Goal: Find specific page/section: Find specific page/section

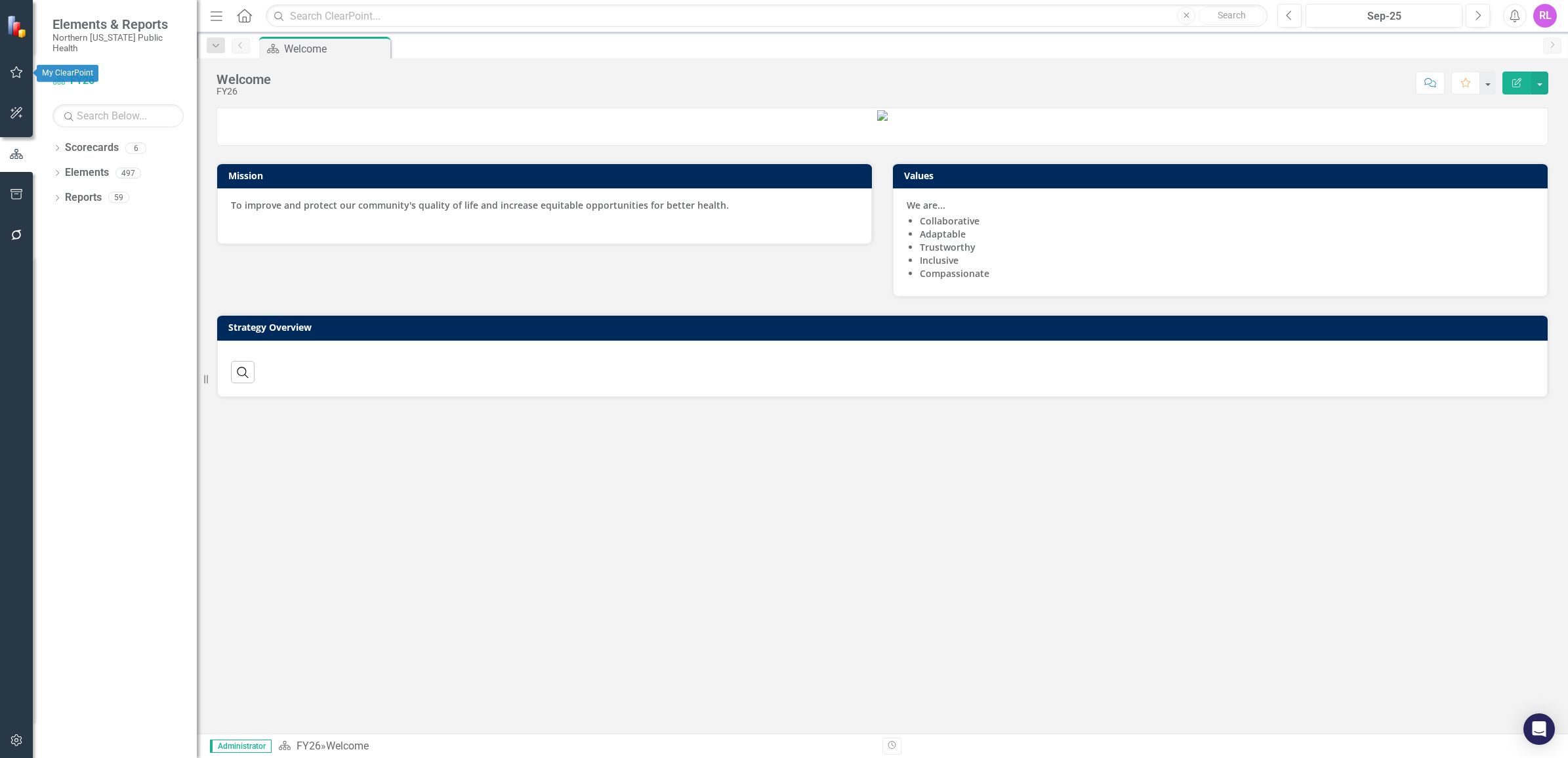
click at [9, 70] on button "button" at bounding box center [17, 73] width 30 height 27
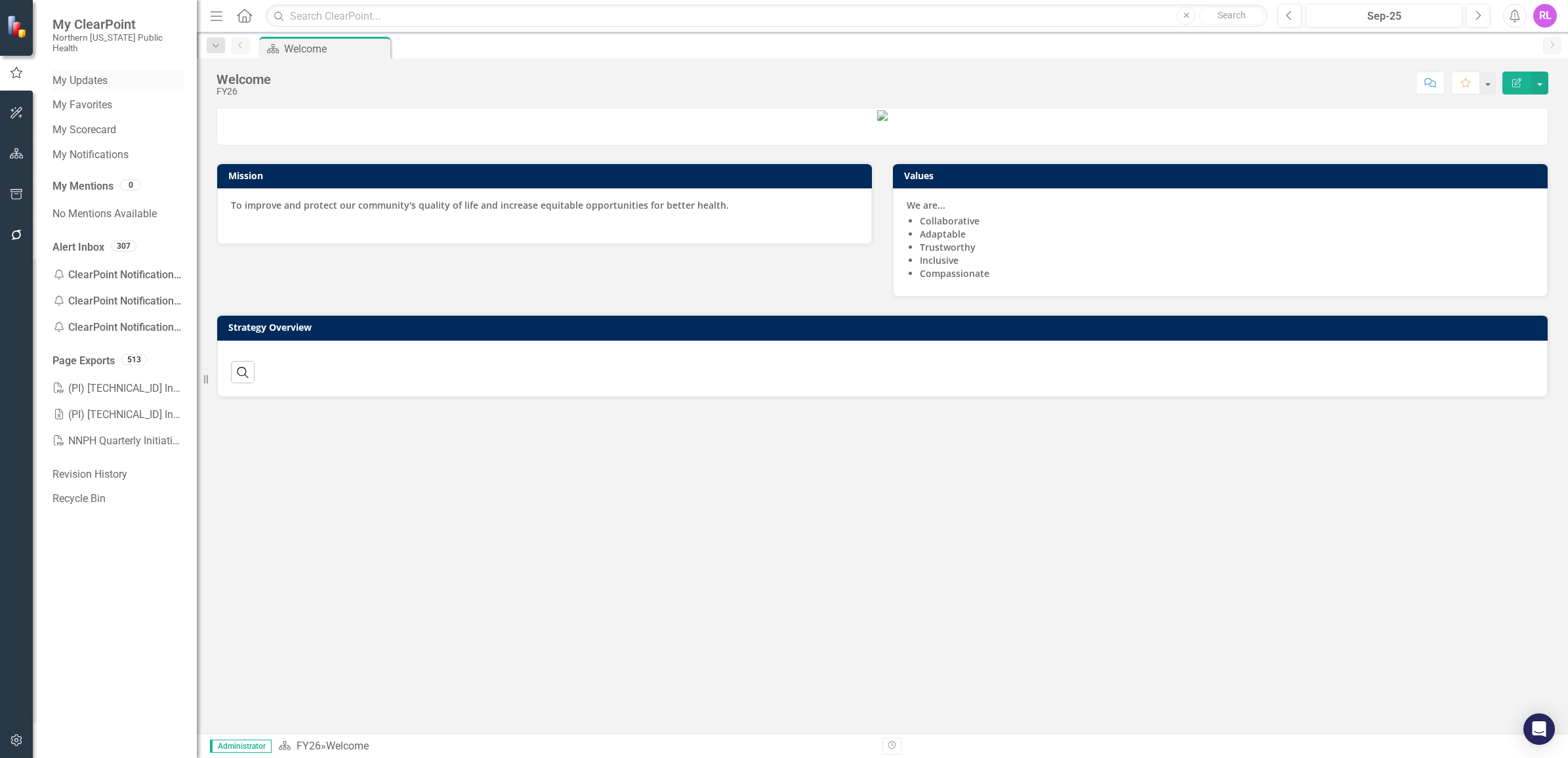
click at [73, 73] on link "My Updates" at bounding box center [118, 80] width 131 height 15
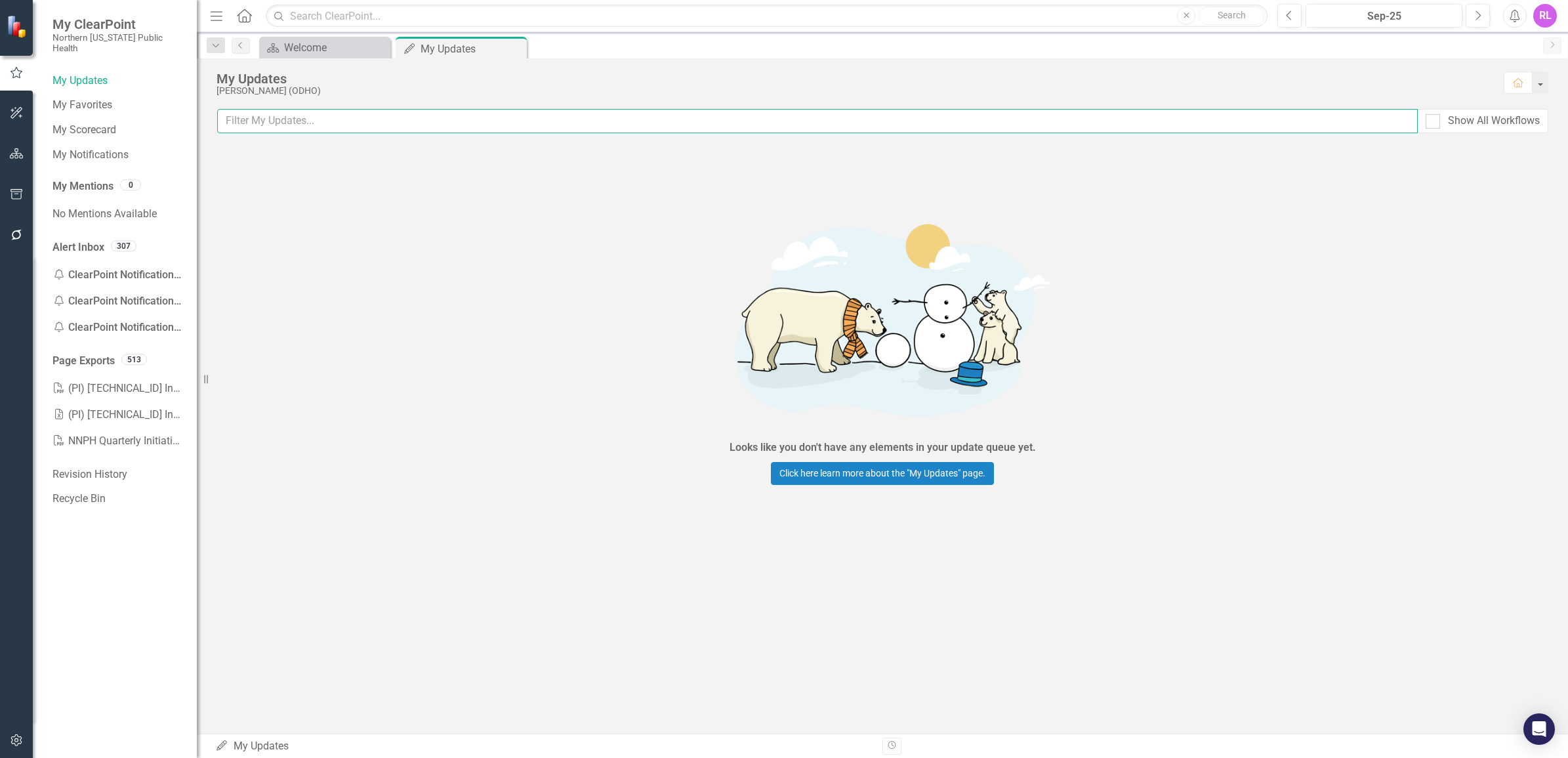
click at [283, 128] on input "text" at bounding box center [816, 121] width 1200 height 24
type input "accreditation"
click at [500, 244] on div "Looks like you don't have any elements in your update queue yet. Click here lea…" at bounding box center [882, 344] width 1371 height 395
click at [307, 130] on input "accreditation" at bounding box center [816, 121] width 1200 height 24
click at [411, 12] on input "text" at bounding box center [766, 16] width 1002 height 23
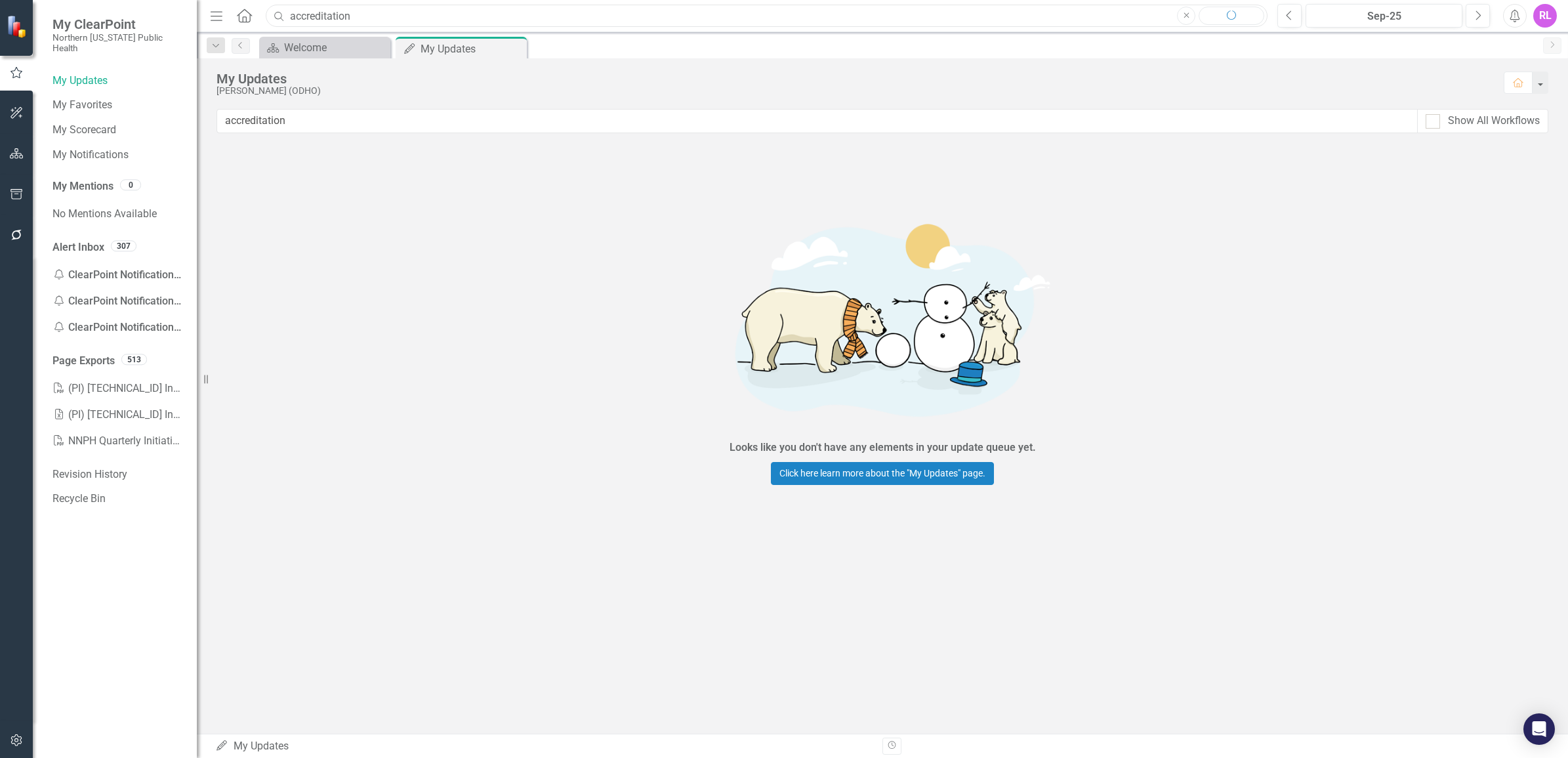
type input "accreditation"
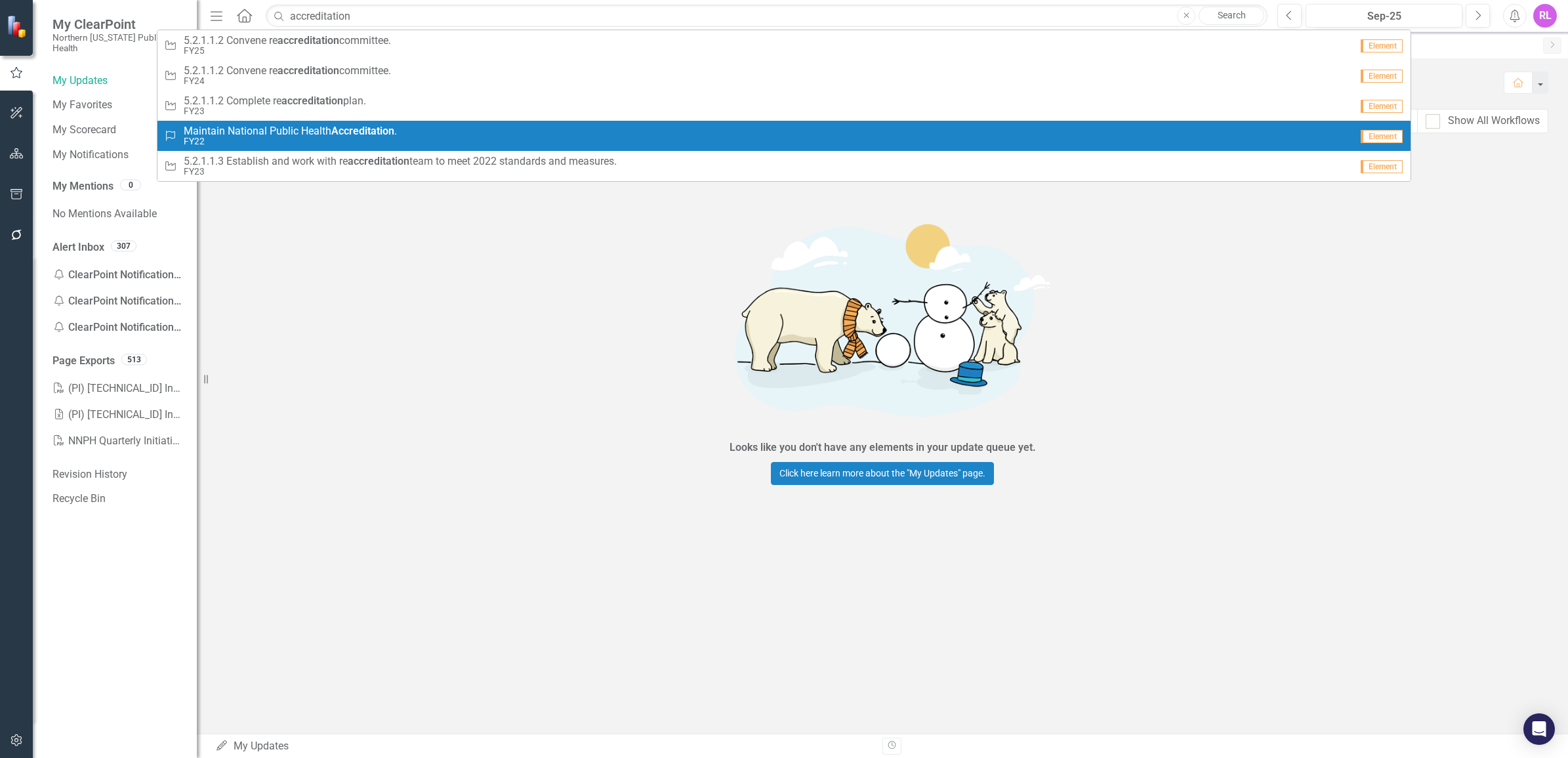
click at [391, 135] on strong "Accreditation" at bounding box center [363, 131] width 63 height 12
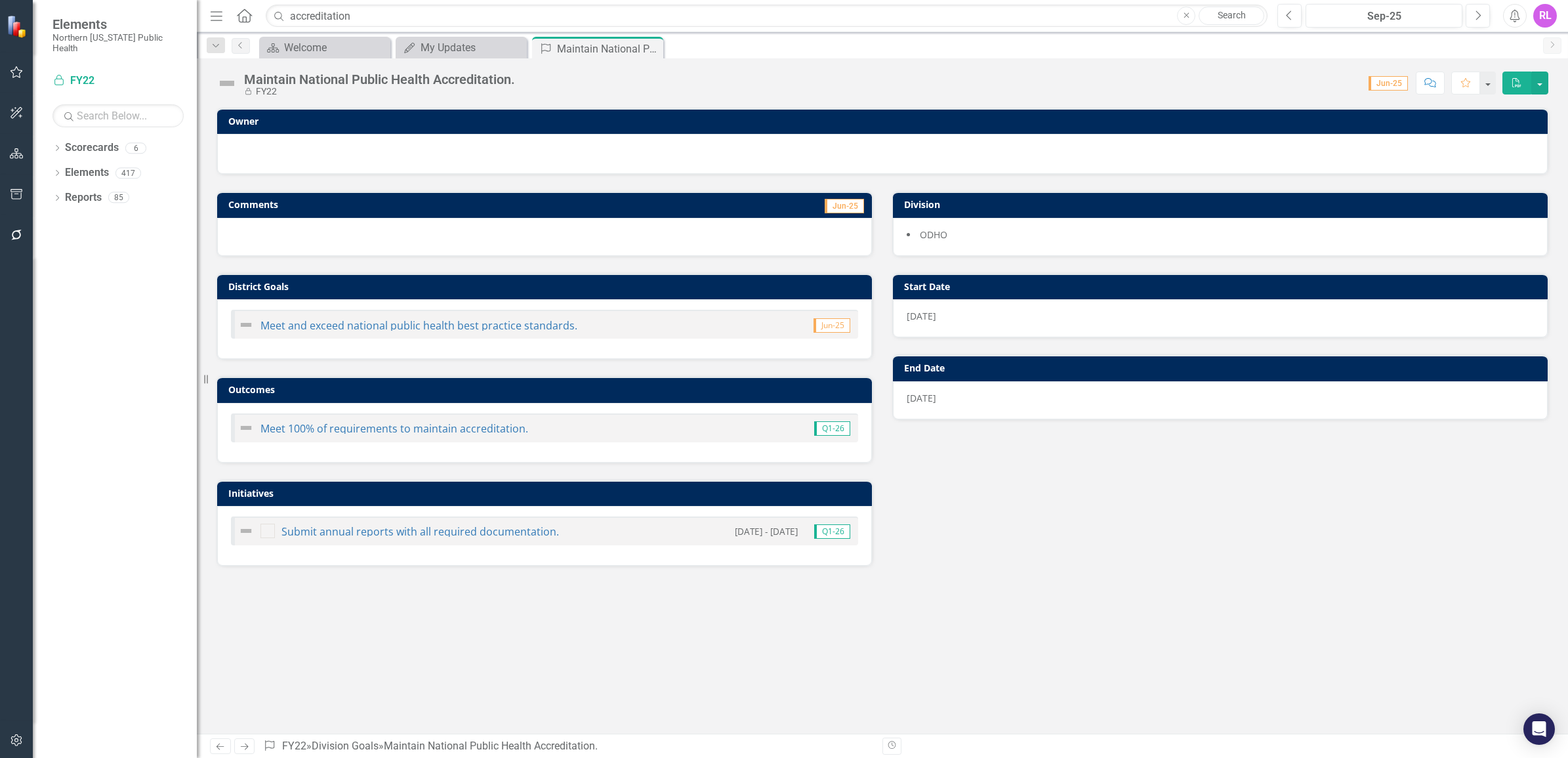
click at [17, 73] on icon "button" at bounding box center [17, 72] width 14 height 10
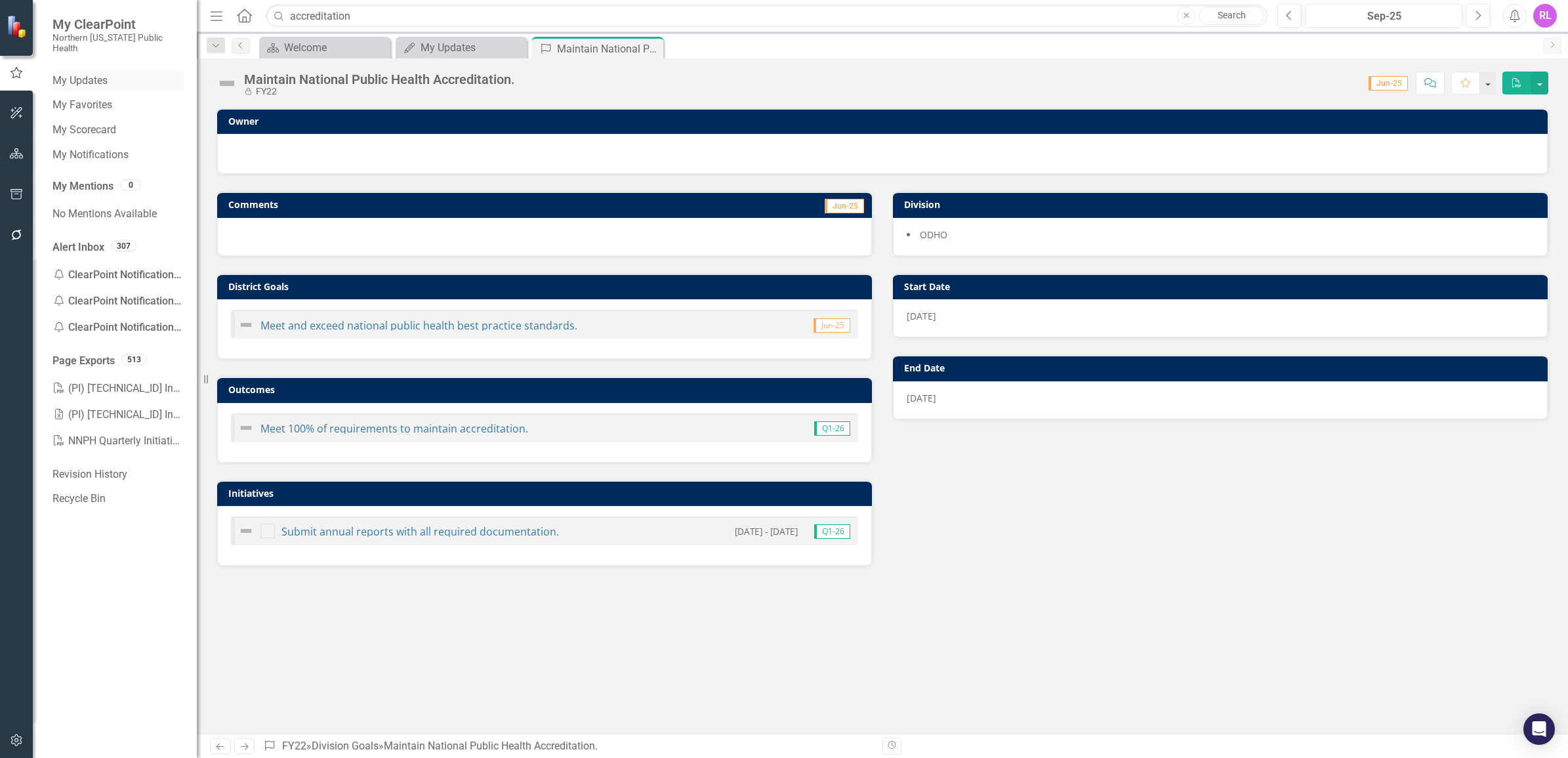
click at [107, 73] on link "My Updates" at bounding box center [118, 80] width 131 height 15
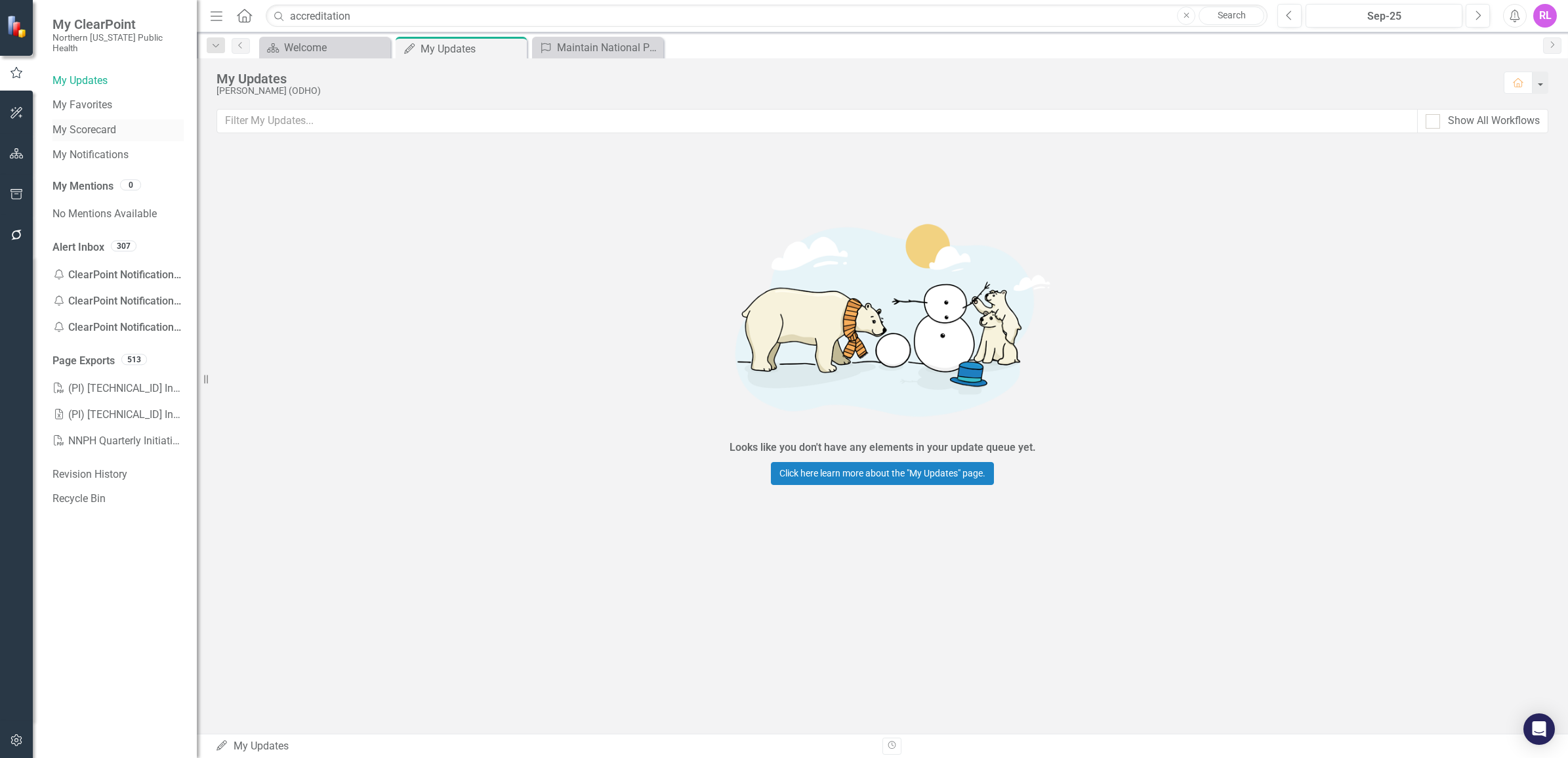
click at [71, 122] on link "My Scorecard" at bounding box center [118, 129] width 131 height 15
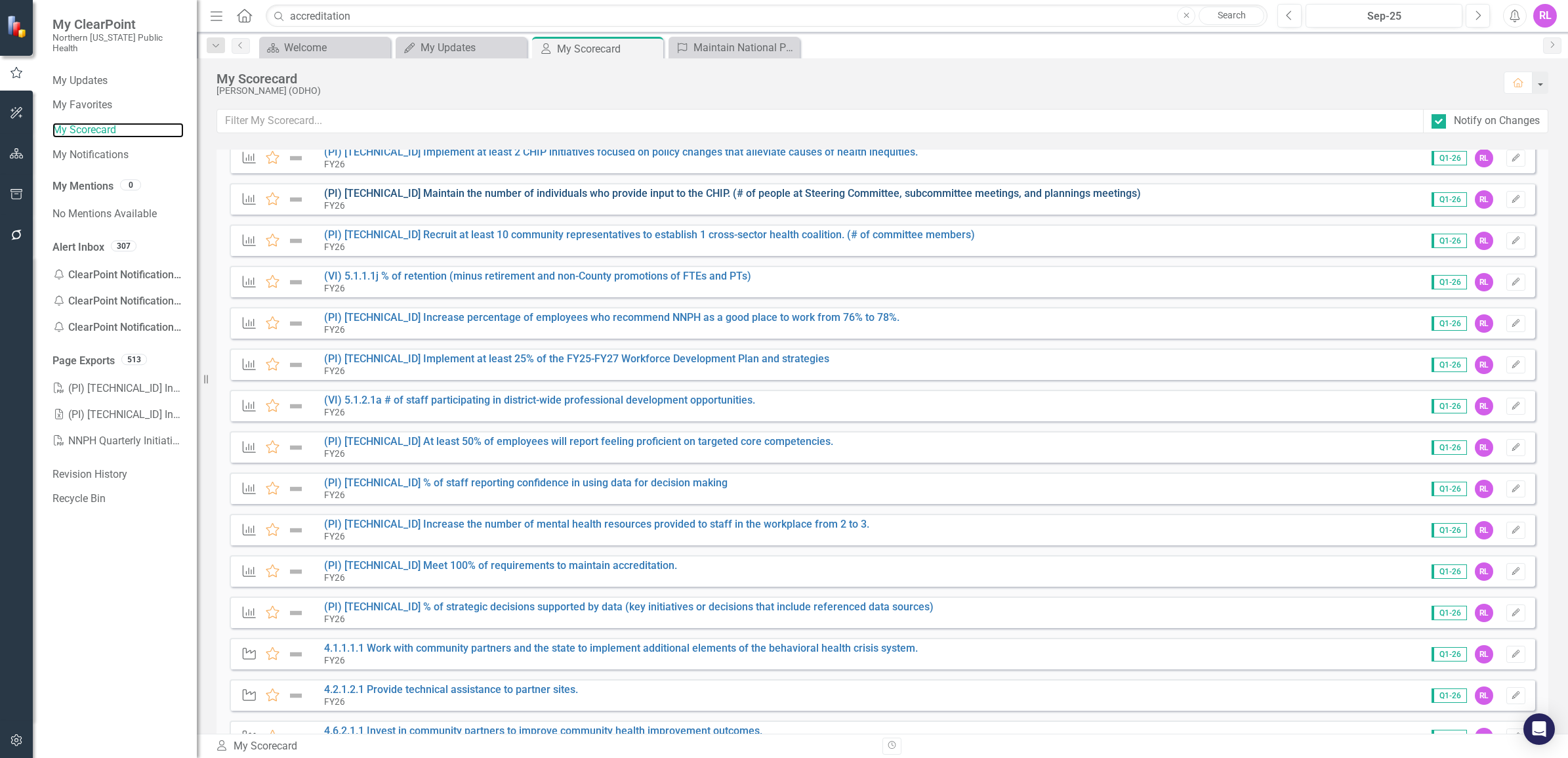
scroll to position [574, 0]
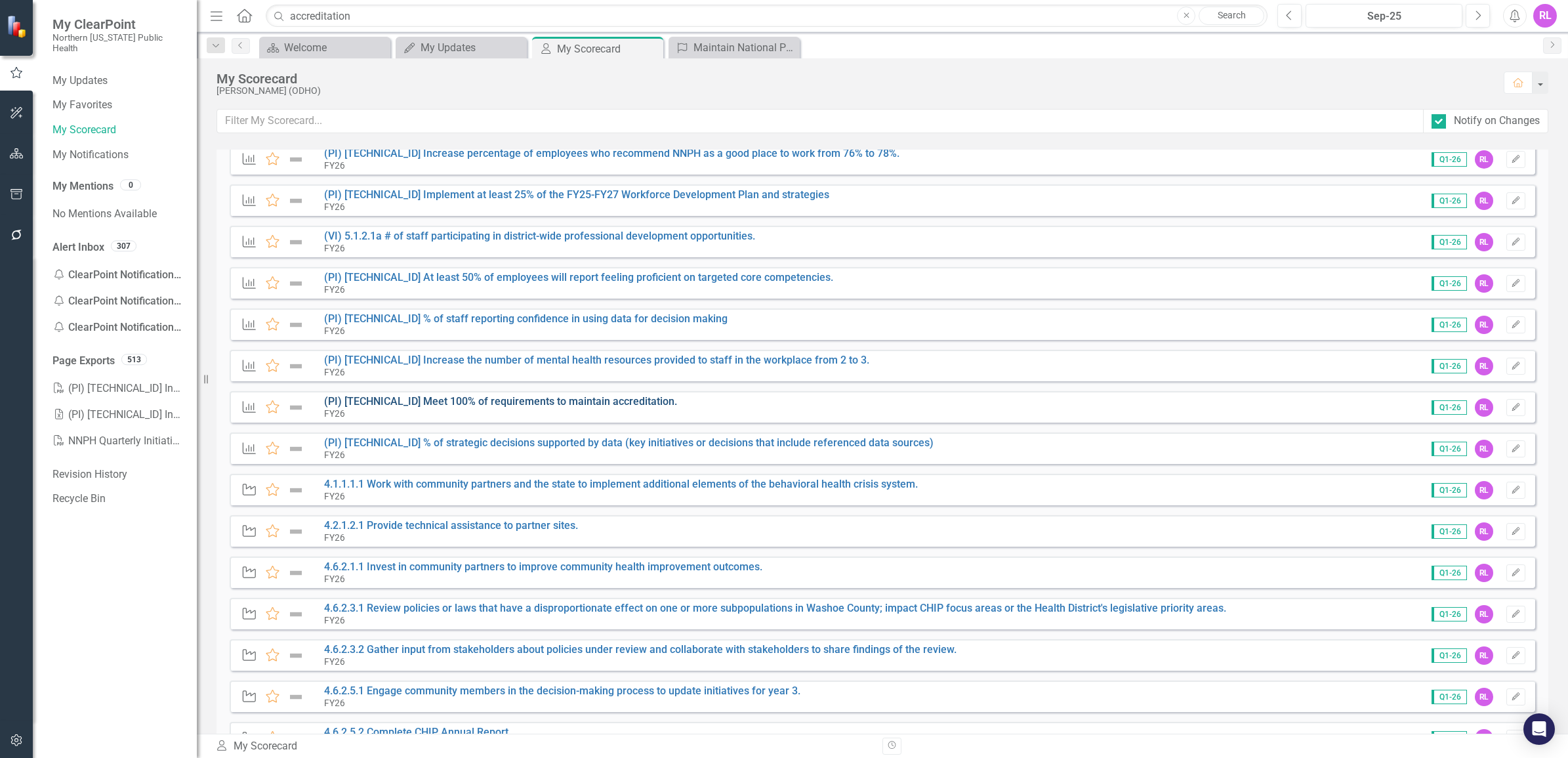
click at [458, 404] on link "(PI) [TECHNICAL_ID] Meet 100% of requirements to maintain accreditation." at bounding box center [501, 401] width 353 height 12
